Goal: Task Accomplishment & Management: Complete application form

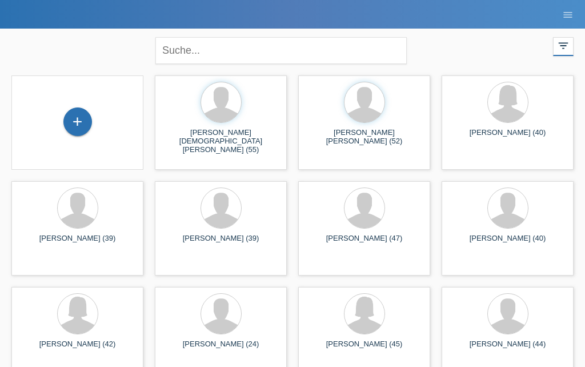
click at [77, 119] on div "+" at bounding box center [77, 121] width 27 height 19
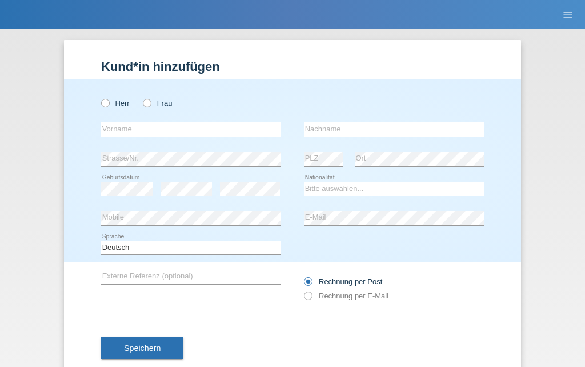
click at [101, 100] on input "Herr" at bounding box center [104, 102] width 7 height 7
radio input "true"
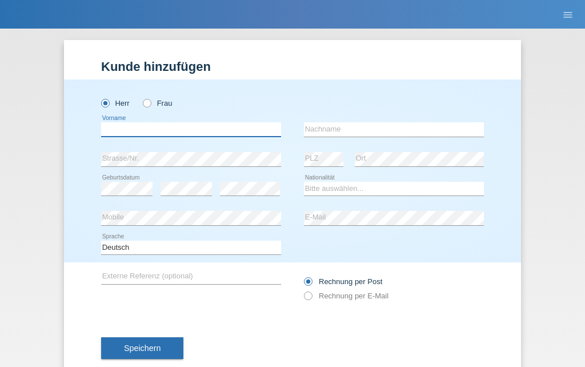
click at [127, 131] on input "text" at bounding box center [191, 129] width 180 height 14
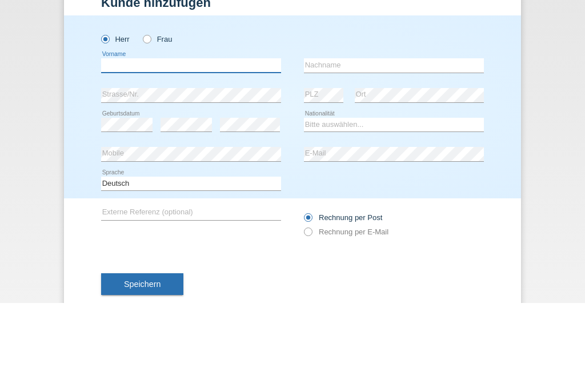
type input "v"
type input "[PERSON_NAME]"
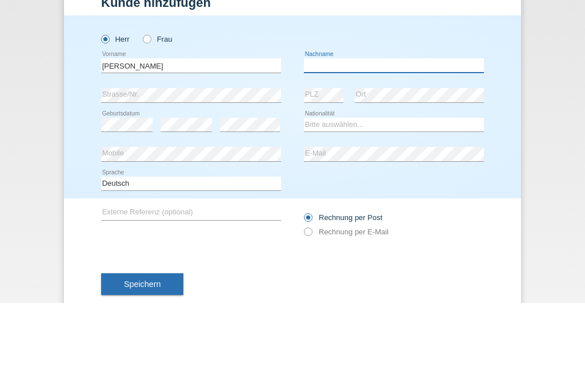
click at [388, 122] on input "text" at bounding box center [394, 129] width 180 height 14
type input "c"
type input "Cali"
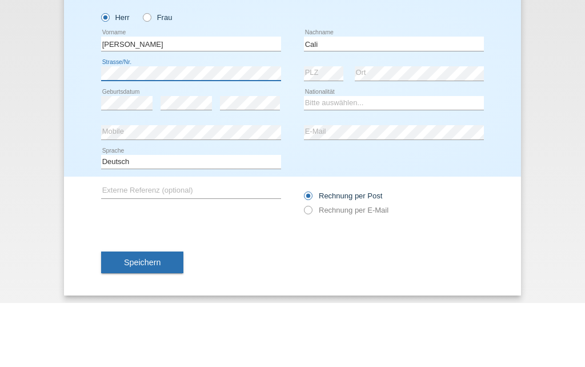
scroll to position [22, 0]
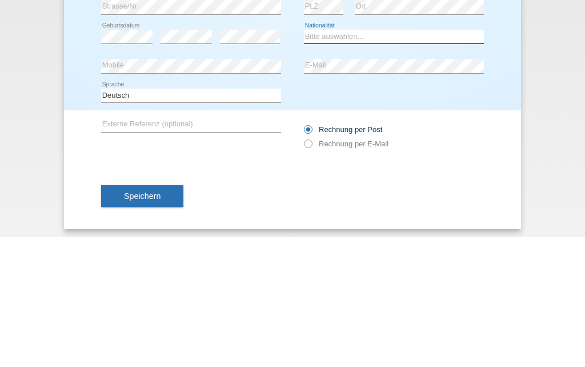
click at [387, 159] on select "Bitte auswählen... Schweiz Deutschland Liechtenstein Österreich ------------ Af…" at bounding box center [394, 166] width 180 height 14
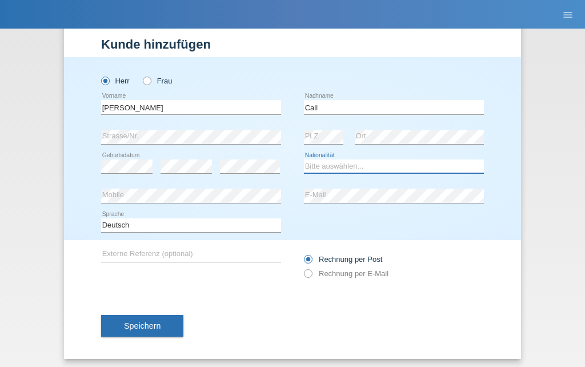
select select "IT"
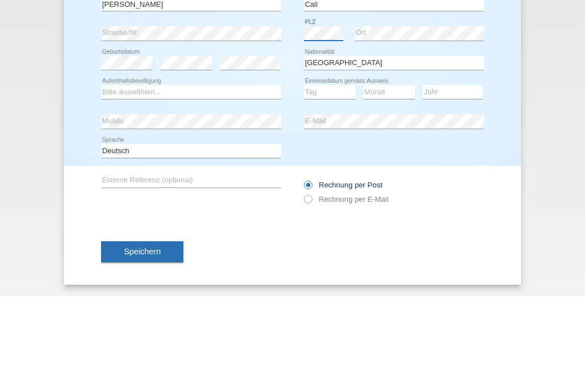
scroll to position [55, 0]
click at [211, 156] on select "Bitte auswählen... C B B - Flüchtlingsstatus Andere" at bounding box center [191, 163] width 180 height 14
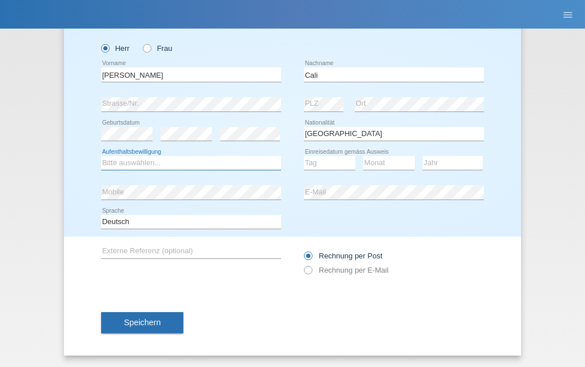
select select "C"
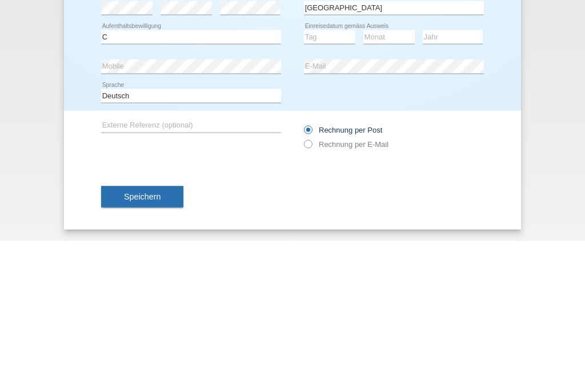
click at [331, 148] on div "Tag 01 02 03 04 05 06 07 08 09 10 11 12 13 14 15 16" at bounding box center [329, 162] width 51 height 29
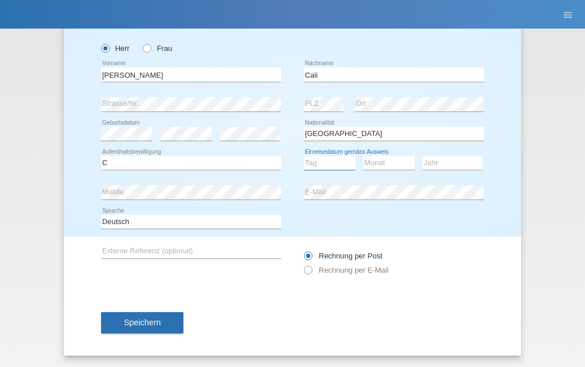
click at [330, 164] on select "Tag 01 02 03 04 05 06 07 08 09 10 11" at bounding box center [329, 163] width 51 height 14
select select "09"
click at [395, 162] on select "Monat 01 02 03 04 05 06 07 08 09 10 11" at bounding box center [388, 163] width 51 height 14
select select "05"
click at [459, 167] on select "Jahr 2025 2024 2023 2022 2021 2020 2019 2018 2017 2016 2015 2014 2013 2012 2011…" at bounding box center [452, 163] width 60 height 14
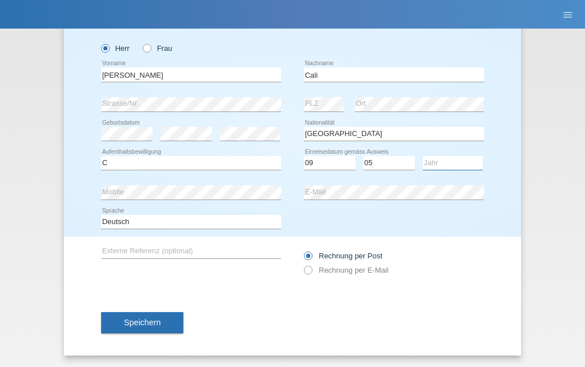
select select "1998"
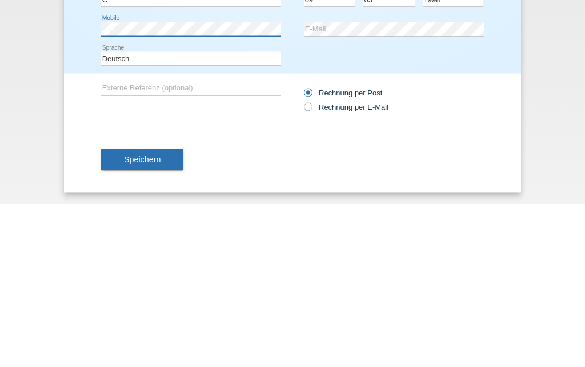
scroll to position [59, 0]
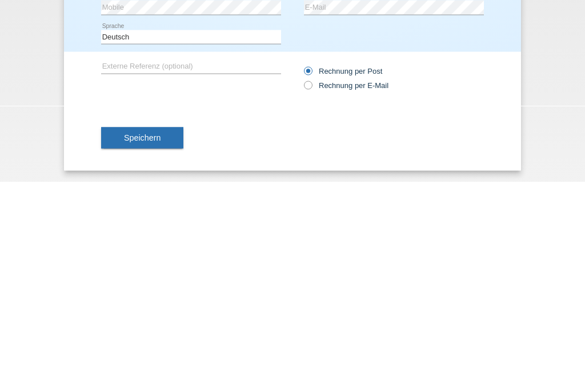
click at [313, 265] on label "Rechnung per E-Mail" at bounding box center [346, 269] width 84 height 9
click at [311, 265] on input "Rechnung per E-Mail" at bounding box center [307, 272] width 7 height 14
radio input "true"
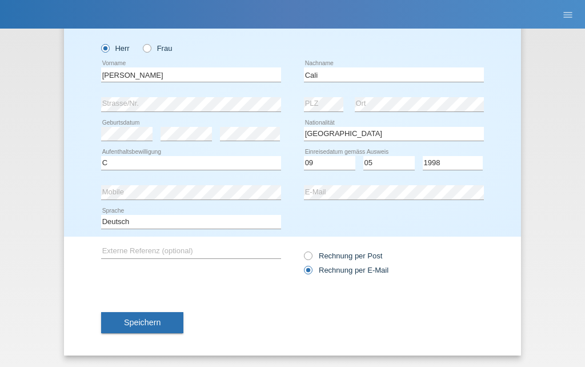
click at [141, 317] on span "Speichern" at bounding box center [142, 321] width 37 height 9
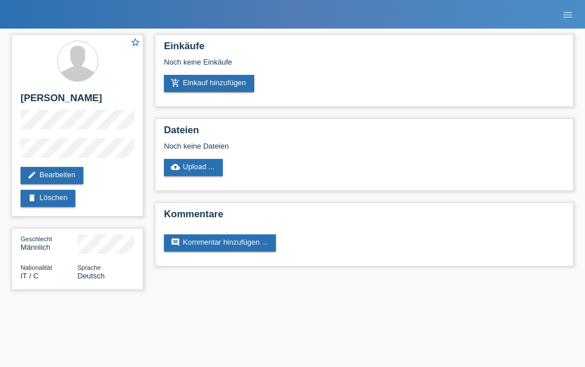
click at [180, 86] on link "add_shopping_cart Einkauf hinzufügen" at bounding box center [209, 83] width 90 height 17
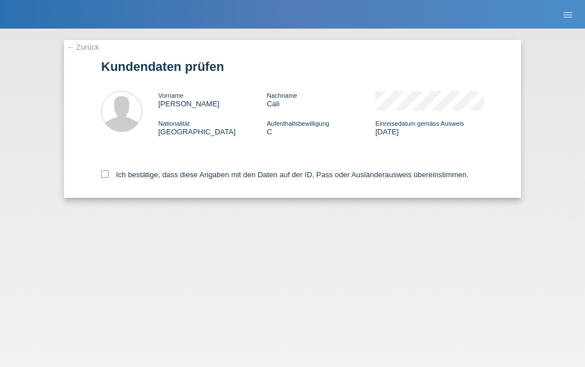
click at [103, 179] on label "Ich bestätige, dass diese Angaben mit den Daten auf der ID, Pass oder Ausländer…" at bounding box center [284, 174] width 367 height 9
click at [103, 178] on input "Ich bestätige, dass diese Angaben mit den Daten auf der ID, Pass oder Ausländer…" at bounding box center [104, 173] width 7 height 7
checkbox input "true"
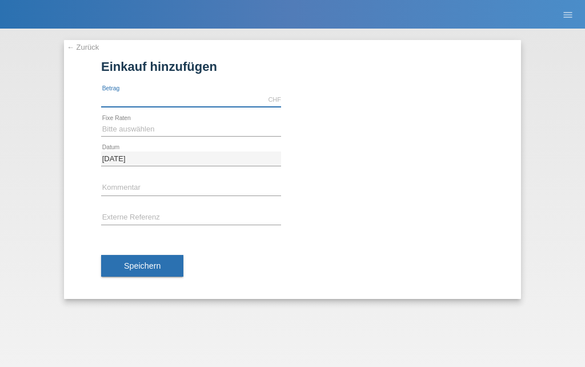
click at [106, 92] on input "text" at bounding box center [191, 99] width 180 height 14
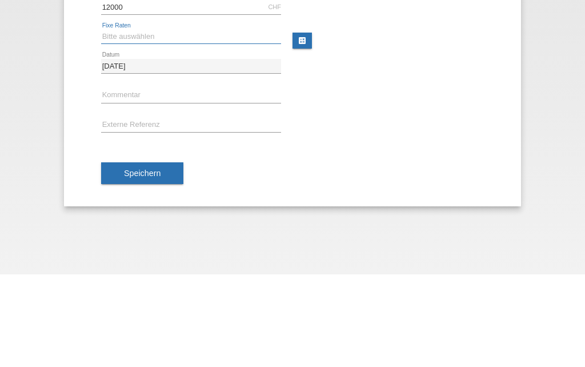
click at [113, 122] on select "Bitte auswählen 6 Raten 12 Raten 18 Raten 24 Raten 36 Raten 48 Raten" at bounding box center [191, 129] width 180 height 14
type input "12000.00"
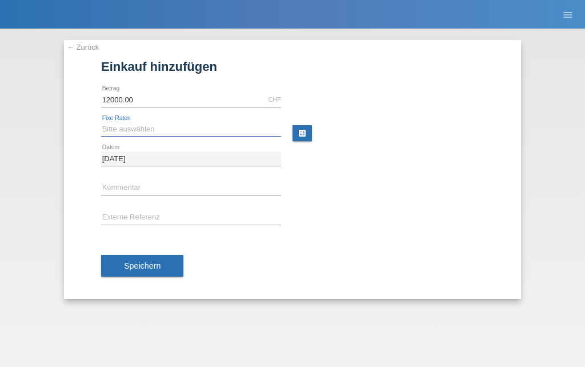
select select "497"
click at [140, 265] on span "Speichern" at bounding box center [142, 265] width 37 height 9
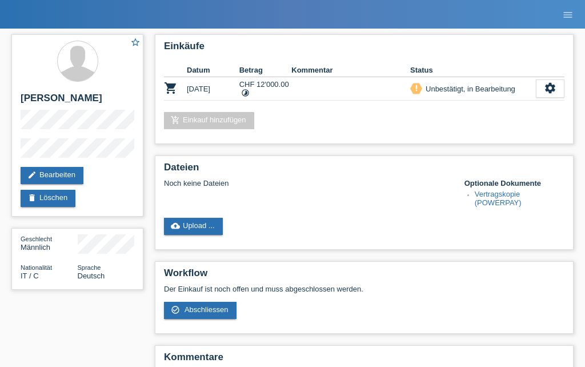
click at [556, 89] on div "settings" at bounding box center [550, 88] width 29 height 18
click at [558, 90] on div "settings" at bounding box center [550, 88] width 29 height 18
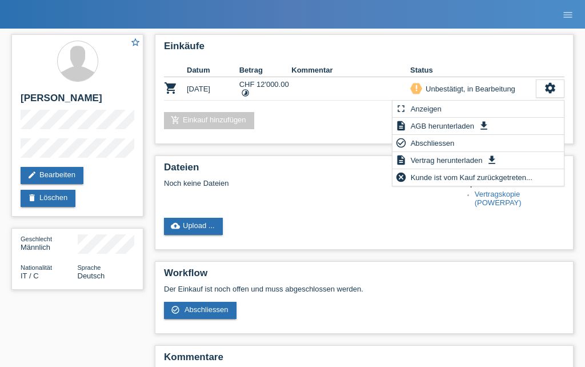
click at [293, 194] on div "Noch keine Dateien Optionale Dokumente Vertragskopie (POWERPAY)" at bounding box center [364, 194] width 400 height 30
click at [263, 187] on div "Noch keine Dateien" at bounding box center [307, 183] width 286 height 9
click at [558, 86] on div "settings" at bounding box center [550, 88] width 29 height 18
